Goal: Transaction & Acquisition: Register for event/course

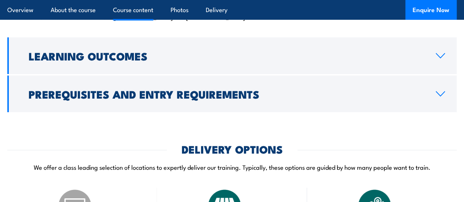
scroll to position [1277, 0]
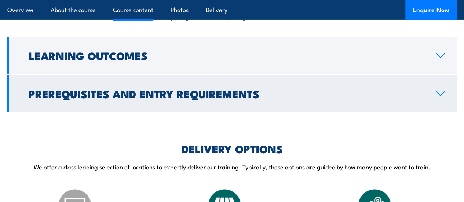
click at [161, 98] on h2 "Prerequisites and Entry Requirements" at bounding box center [226, 94] width 395 height 10
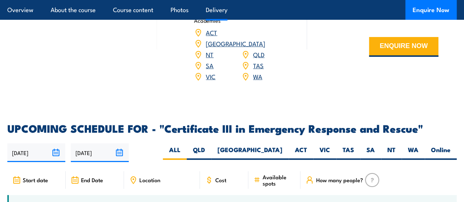
scroll to position [1274, 0]
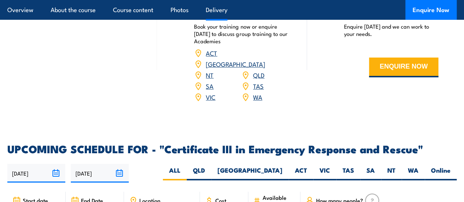
click at [259, 79] on link "QLD" at bounding box center [258, 74] width 11 height 9
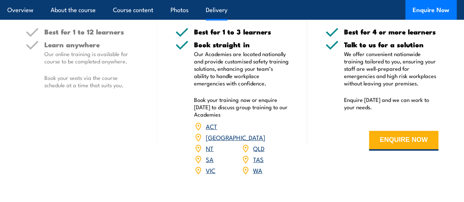
scroll to position [1200, 0]
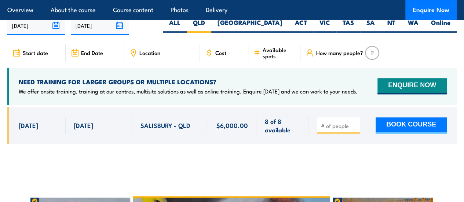
scroll to position [1735, 0]
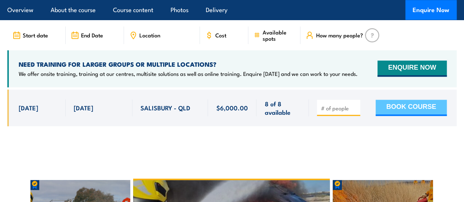
click at [410, 112] on button "BOOK COURSE" at bounding box center [411, 108] width 71 height 16
type input "1"
click at [393, 113] on button "BOOK COURSE" at bounding box center [411, 108] width 71 height 16
